Goal: Task Accomplishment & Management: Manage account settings

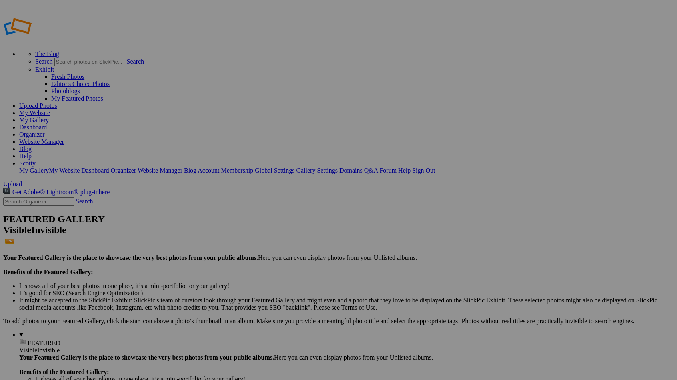
type input "Pixxii Dust - Open Shoot"
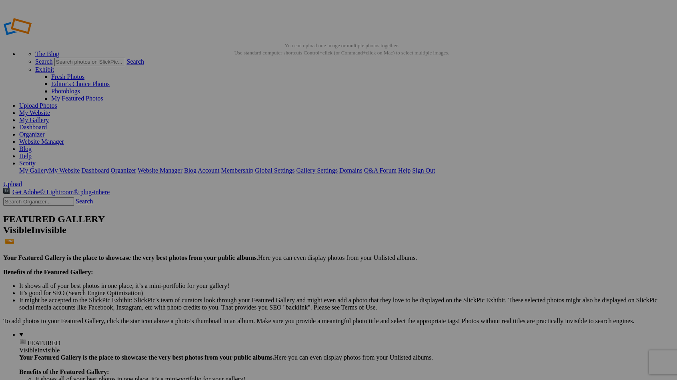
drag, startPoint x: 550, startPoint y: 79, endPoint x: 537, endPoint y: 90, distance: 17.1
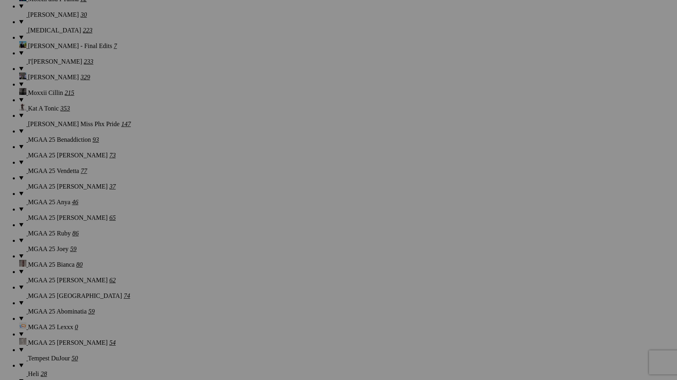
scroll to position [2382, 0]
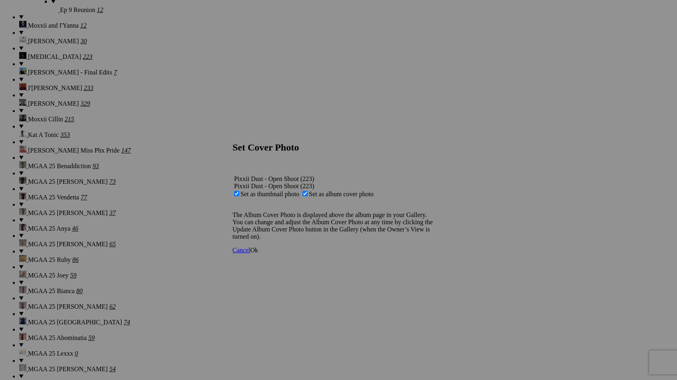
click at [258, 253] on span "Ok" at bounding box center [254, 249] width 8 height 7
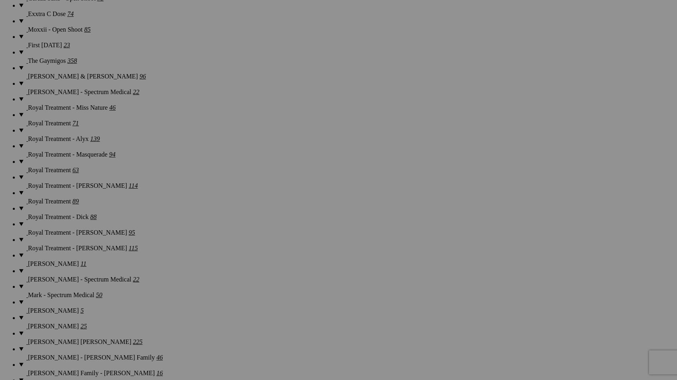
scroll to position [0, 0]
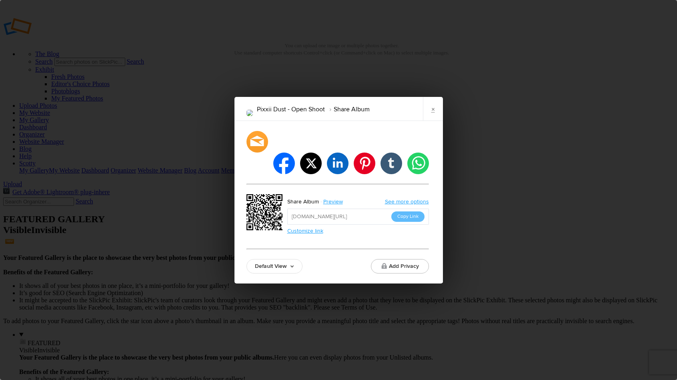
click at [271, 259] on link "Default View" at bounding box center [274, 266] width 56 height 14
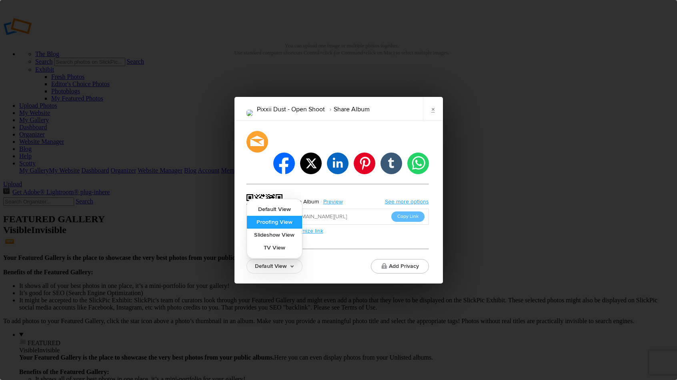
click at [292, 216] on link "Proofing View" at bounding box center [274, 222] width 55 height 13
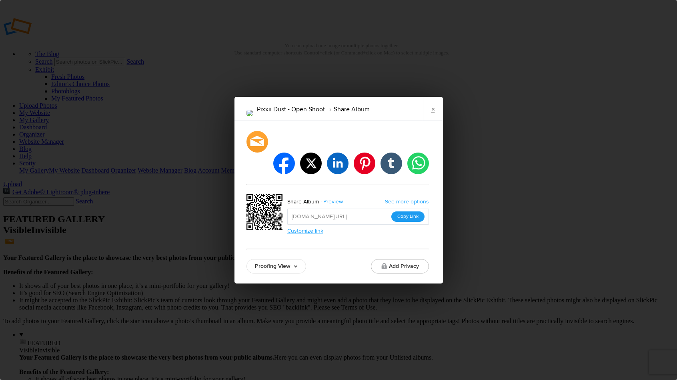
click at [410, 211] on button "Copy Link" at bounding box center [407, 216] width 33 height 10
click at [434, 119] on link "×" at bounding box center [433, 109] width 20 height 24
